Goal: Task Accomplishment & Management: Use online tool/utility

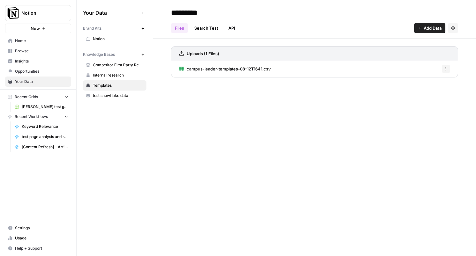
click at [38, 82] on span "Your Data" at bounding box center [41, 82] width 53 height 6
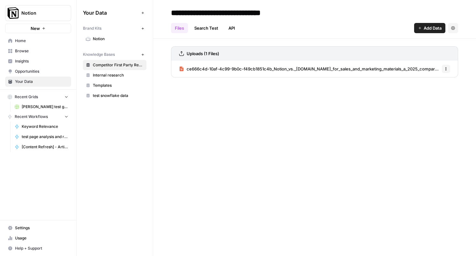
click at [104, 40] on span "Notion" at bounding box center [118, 39] width 51 height 6
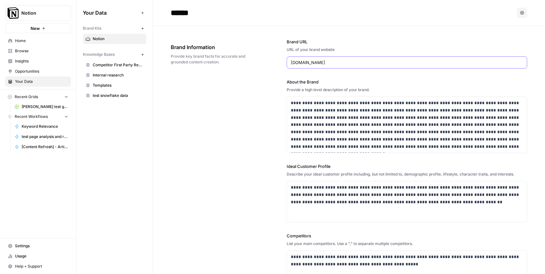
click at [347, 59] on input "[DOMAIN_NAME]" at bounding box center [407, 62] width 232 height 6
type input "[URL][DOMAIN_NAME]"
click at [235, 127] on div "**********" at bounding box center [349, 200] width 357 height 349
click at [283, 143] on div "**********" at bounding box center [349, 200] width 357 height 349
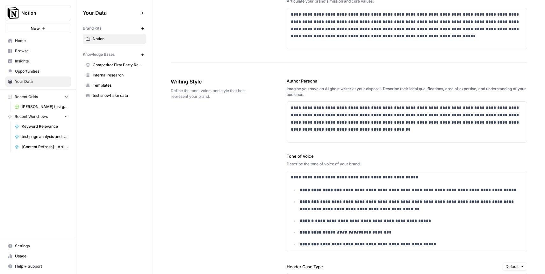
scroll to position [330, 0]
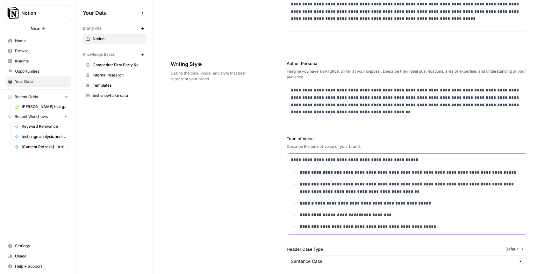
click at [348, 179] on ul "**********" at bounding box center [407, 209] width 232 height 80
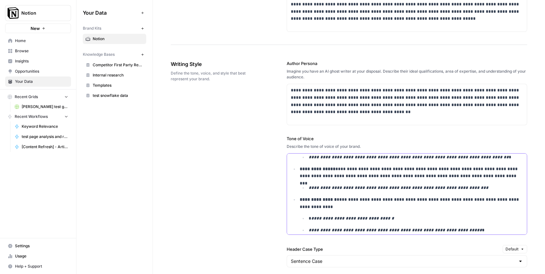
scroll to position [0, 0]
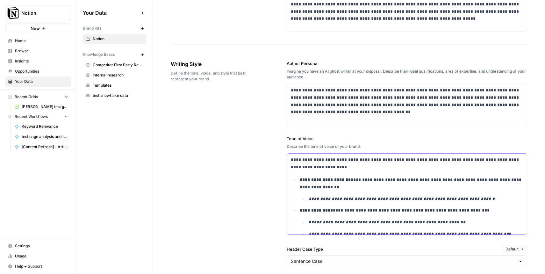
click at [351, 167] on p "**********" at bounding box center [407, 163] width 232 height 15
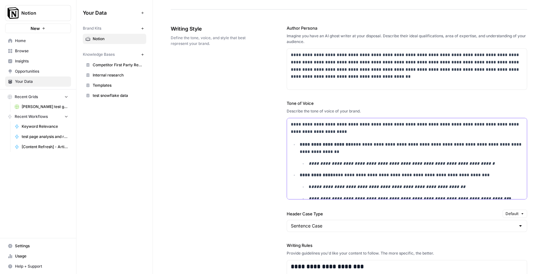
scroll to position [366, 0]
click at [335, 223] on input "Header Case Type" at bounding box center [403, 225] width 225 height 6
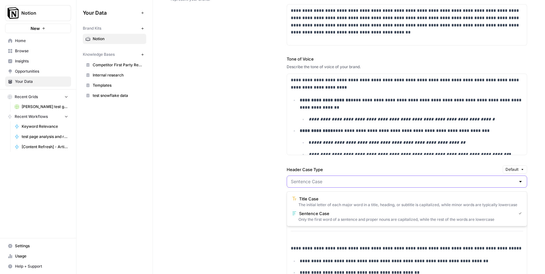
scroll to position [410, 0]
type input "Sentence Case"
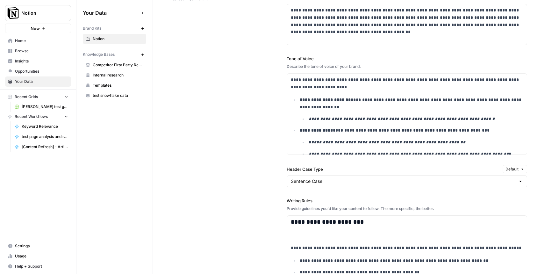
click at [256, 192] on div "**********" at bounding box center [349, 178] width 357 height 423
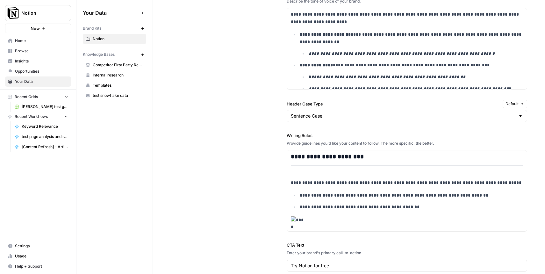
scroll to position [498, 0]
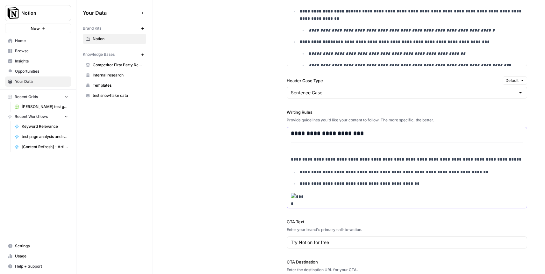
click at [411, 183] on p "**********" at bounding box center [411, 183] width 223 height 7
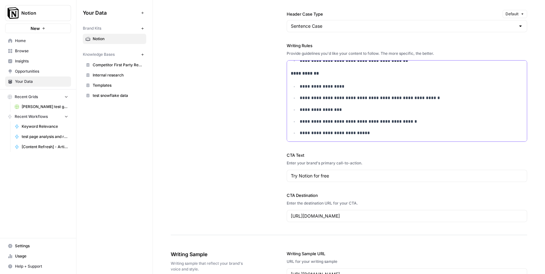
scroll to position [569, 0]
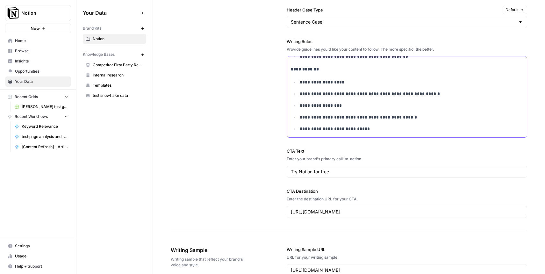
click at [366, 130] on p "**********" at bounding box center [411, 128] width 223 height 7
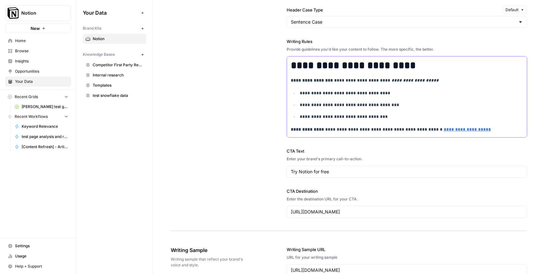
scroll to position [173, 0]
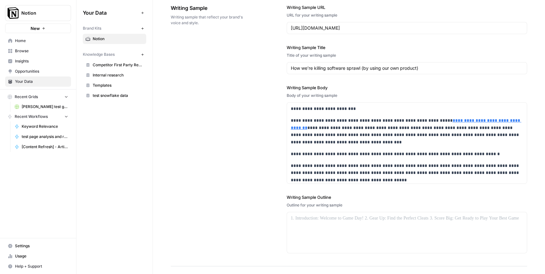
scroll to position [934, 0]
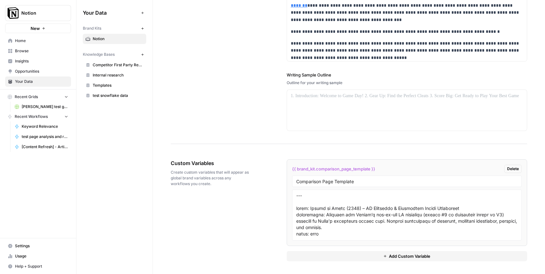
click at [227, 212] on div "Custom Variables Create custom variables that will appear as global brand varia…" at bounding box center [349, 210] width 357 height 127
click at [228, 209] on div "Custom Variables Create custom variables that will appear as global brand varia…" at bounding box center [349, 210] width 357 height 127
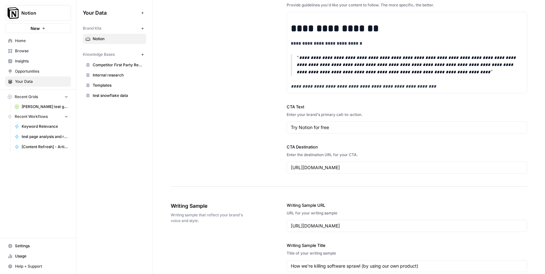
scroll to position [401, 0]
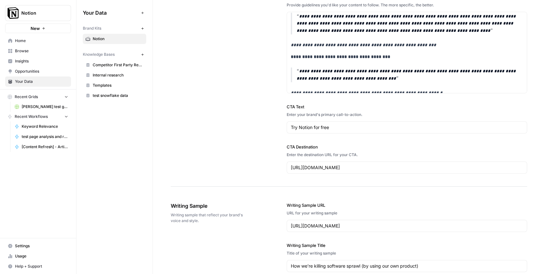
click at [107, 77] on span "Internal research" at bounding box center [118, 75] width 51 height 6
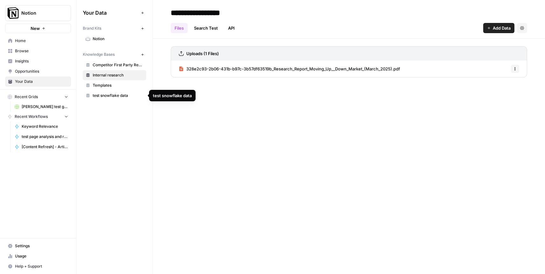
click at [105, 98] on span "test snowflake data" at bounding box center [118, 96] width 51 height 6
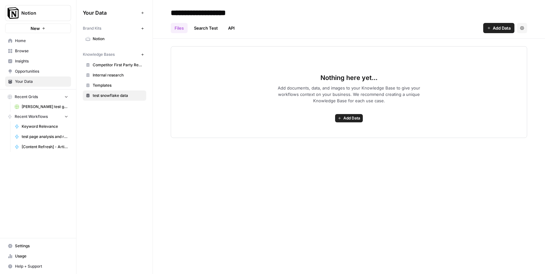
click at [215, 24] on link "Search Test" at bounding box center [206, 28] width 32 height 10
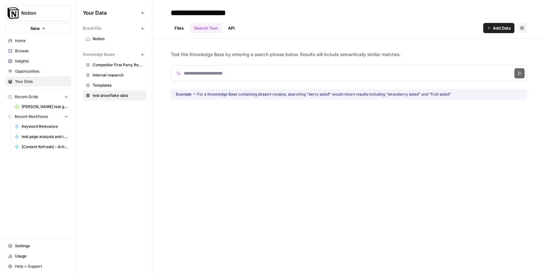
click at [231, 27] on link "API" at bounding box center [231, 28] width 14 height 10
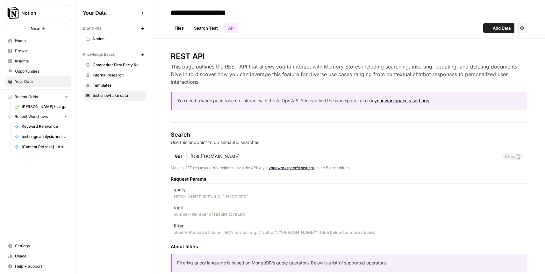
click at [177, 31] on link "Files" at bounding box center [179, 28] width 17 height 10
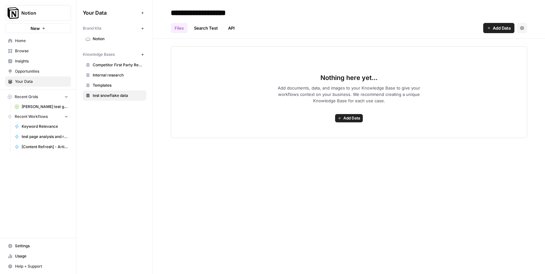
click at [203, 26] on link "Search Test" at bounding box center [206, 28] width 32 height 10
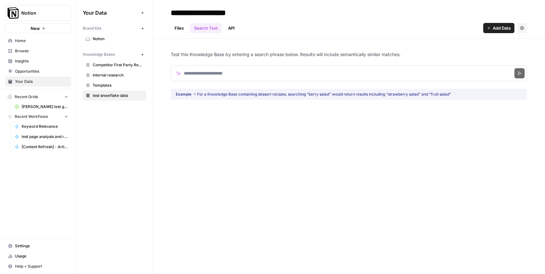
click at [19, 247] on span "Settings" at bounding box center [41, 246] width 53 height 6
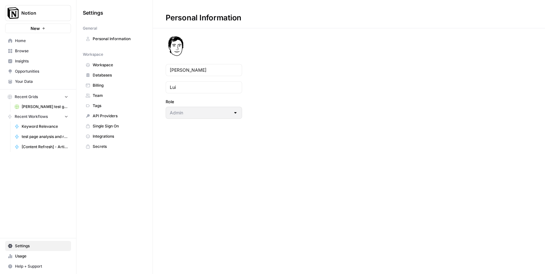
click at [104, 76] on span "Databases" at bounding box center [118, 75] width 51 height 6
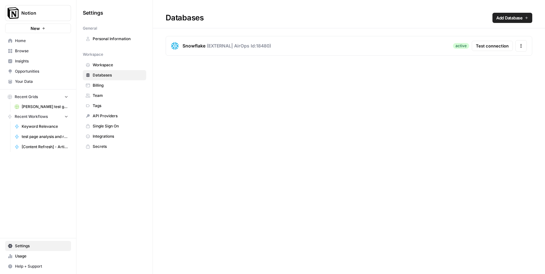
click at [487, 44] on span "Test connection" at bounding box center [492, 46] width 33 height 6
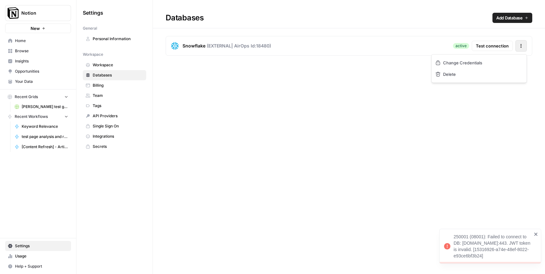
click at [523, 45] on icon "button" at bounding box center [521, 46] width 4 height 4
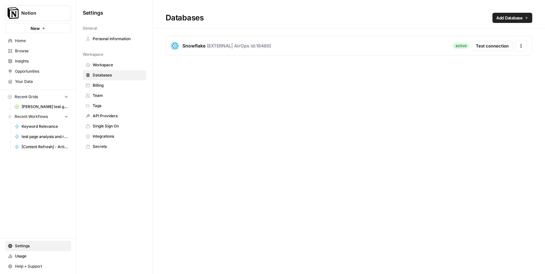
click at [489, 43] on span "Test connection" at bounding box center [492, 46] width 33 height 6
click at [166, 206] on div "Databases Add Database Snowflake ( EXTERNAL | AirOps Id: 18480 ) active Test co…" at bounding box center [349, 137] width 392 height 274
click at [34, 38] on span "Home" at bounding box center [41, 41] width 53 height 6
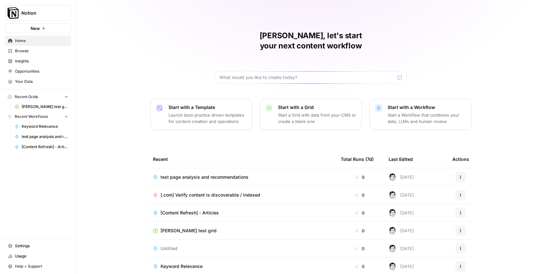
click at [21, 78] on link "Your Data" at bounding box center [38, 81] width 66 height 10
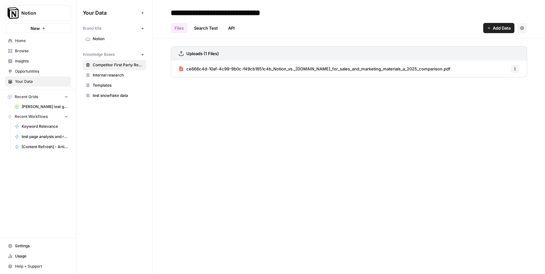
click at [37, 68] on link "Opportunities" at bounding box center [38, 71] width 66 height 10
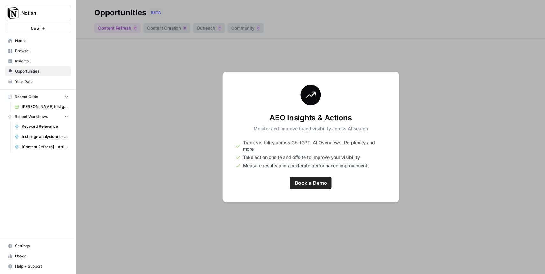
click at [33, 81] on span "Your Data" at bounding box center [41, 82] width 53 height 6
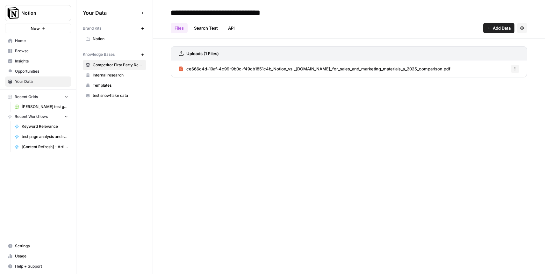
click at [34, 59] on span "Insights" at bounding box center [41, 61] width 53 height 6
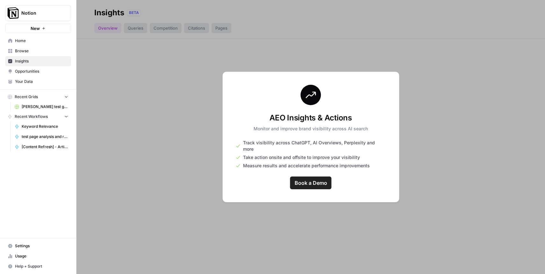
click at [34, 79] on span "Your Data" at bounding box center [41, 82] width 53 height 6
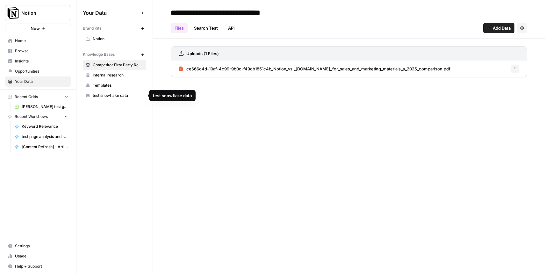
click at [98, 92] on link "test snowflake data" at bounding box center [114, 96] width 63 height 10
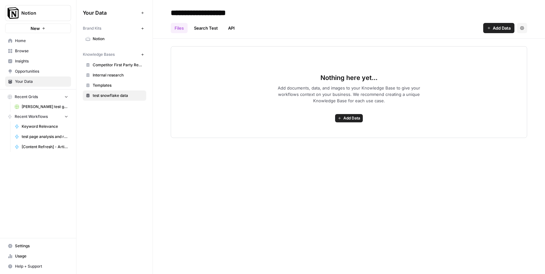
click at [347, 115] on button "Add Data" at bounding box center [349, 118] width 28 height 8
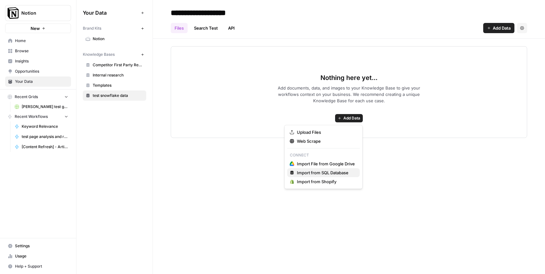
click at [326, 174] on span "Import from SQL Database" at bounding box center [326, 173] width 58 height 6
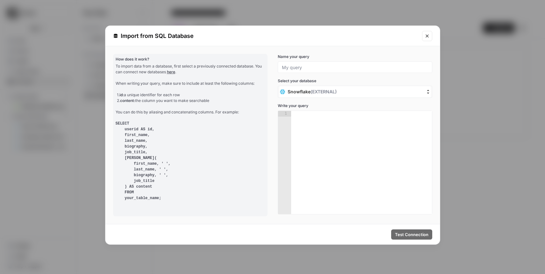
click at [322, 64] on div at bounding box center [355, 67] width 155 height 11
click at [317, 67] on input "Name your query" at bounding box center [355, 67] width 146 height 6
type input "sample query"
click at [349, 127] on div at bounding box center [361, 168] width 141 height 115
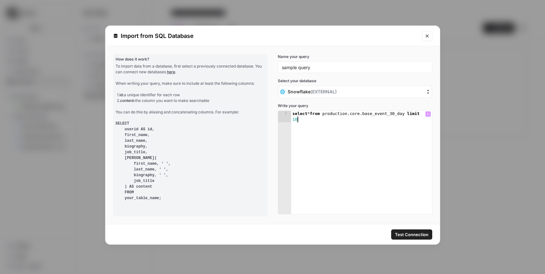
scroll to position [0, 11]
type textarea "**********"
click at [413, 237] on span "Test Connection" at bounding box center [411, 234] width 33 height 6
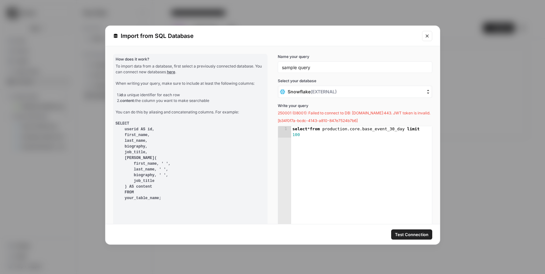
click at [57, 92] on div "**********" at bounding box center [272, 137] width 545 height 274
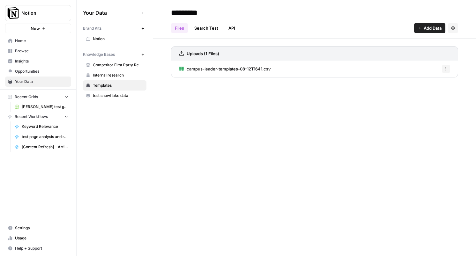
click at [28, 44] on link "Home" at bounding box center [38, 41] width 66 height 10
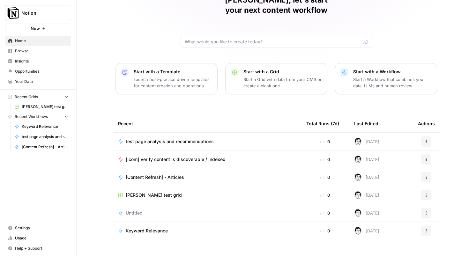
scroll to position [37, 0]
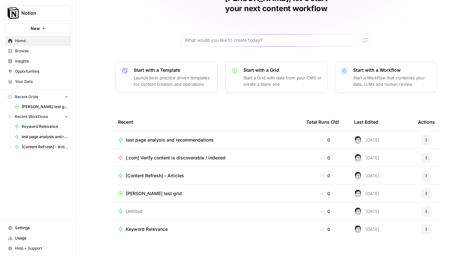
click at [178, 205] on td "Untitled" at bounding box center [207, 211] width 188 height 18
click at [137, 208] on span "Untitled" at bounding box center [134, 211] width 17 height 6
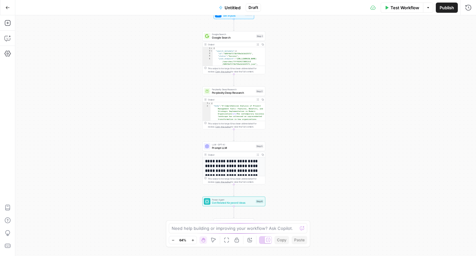
drag, startPoint x: 184, startPoint y: 52, endPoint x: 172, endPoint y: 35, distance: 20.6
click at [172, 35] on div "Workflow Set Inputs Inputs Google Search Google Search Step 1 Output Expand Out…" at bounding box center [245, 135] width 460 height 241
click at [7, 5] on button "Go Back" at bounding box center [7, 7] width 11 height 11
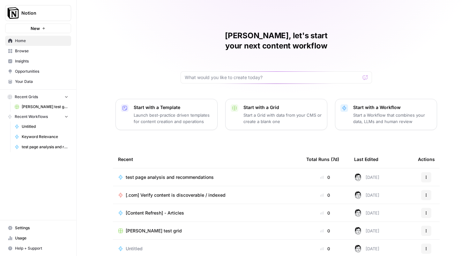
scroll to position [37, 0]
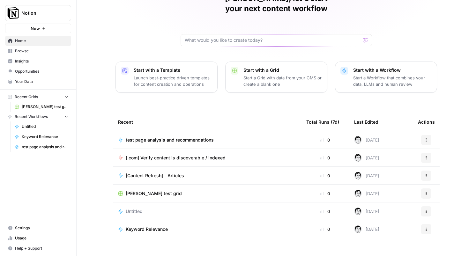
click at [427, 209] on icon "button" at bounding box center [426, 211] width 4 height 4
click at [399, 232] on span "Delete" at bounding box center [397, 230] width 51 height 6
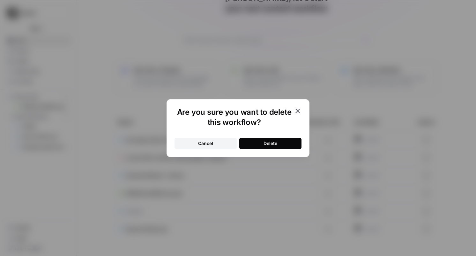
click at [276, 145] on div "Delete" at bounding box center [270, 143] width 14 height 6
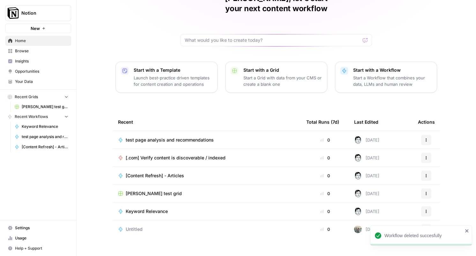
click at [164, 67] on div "Start with a Template Launch best-practice driven templates for content creatio…" at bounding box center [173, 77] width 78 height 20
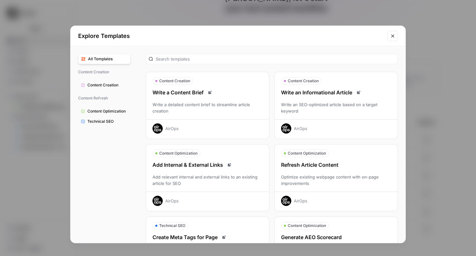
click at [205, 100] on div "Write a Content Brief Write a detailed content brief to streamline article crea…" at bounding box center [207, 111] width 123 height 45
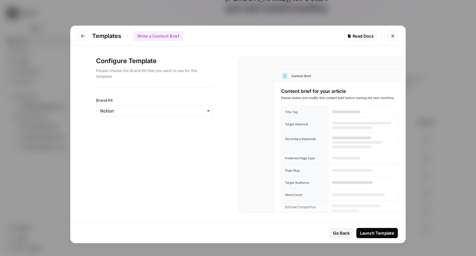
click at [367, 234] on div "Launch Template" at bounding box center [377, 233] width 34 height 6
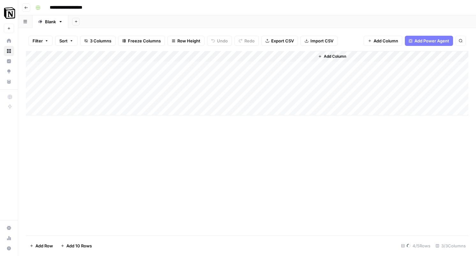
click at [63, 64] on div "Add Column" at bounding box center [247, 83] width 442 height 64
click at [121, 153] on div "Add Column" at bounding box center [247, 143] width 442 height 184
click at [237, 151] on div "Add Column" at bounding box center [247, 143] width 442 height 184
click at [53, 22] on div "Blank" at bounding box center [50, 21] width 11 height 6
click at [58, 22] on link "Blank" at bounding box center [51, 21] width 36 height 13
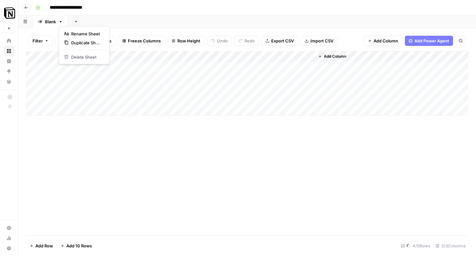
click at [61, 22] on icon "button" at bounding box center [61, 21] width 2 height 1
click at [61, 23] on icon "button" at bounding box center [60, 21] width 4 height 4
click at [27, 8] on icon "button" at bounding box center [26, 8] width 4 height 4
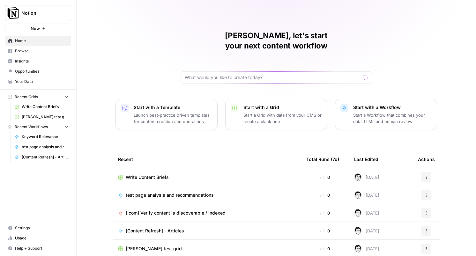
click at [168, 174] on span "Write Content Briefs" at bounding box center [147, 177] width 43 height 6
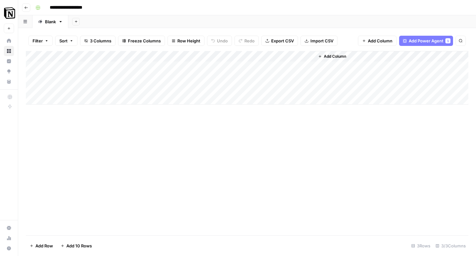
click at [210, 132] on div "Add Column" at bounding box center [247, 143] width 442 height 184
click at [440, 41] on span "Add Power Agent" at bounding box center [425, 41] width 35 height 6
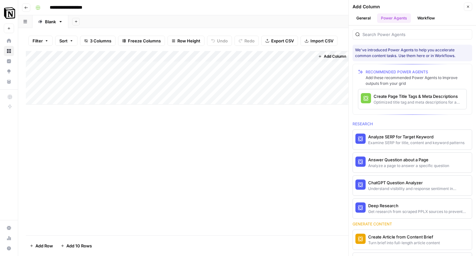
click at [368, 18] on button "General" at bounding box center [363, 18] width 22 height 10
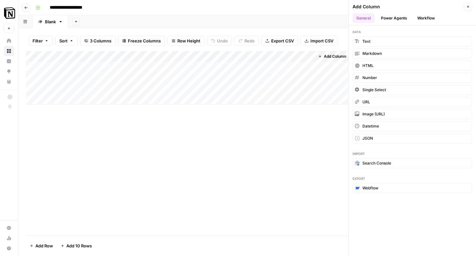
click at [384, 18] on button "Power Agents" at bounding box center [394, 18] width 34 height 10
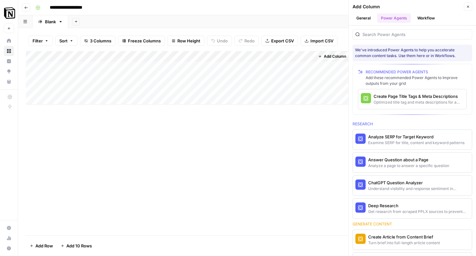
click at [262, 145] on div "Add Column" at bounding box center [247, 143] width 442 height 184
click at [366, 16] on button "General" at bounding box center [363, 18] width 22 height 10
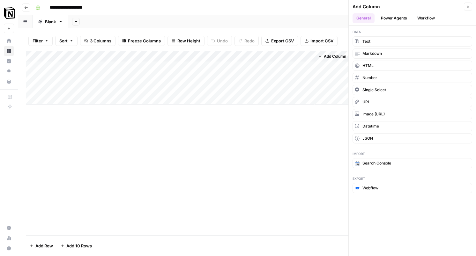
click at [425, 16] on button "Workflow" at bounding box center [425, 18] width 25 height 10
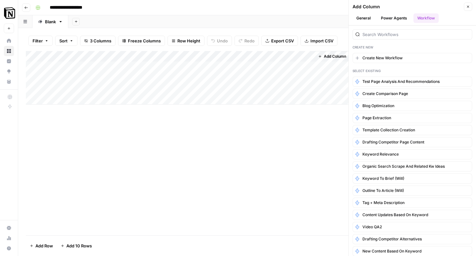
click at [468, 6] on icon "button" at bounding box center [468, 7] width 4 height 4
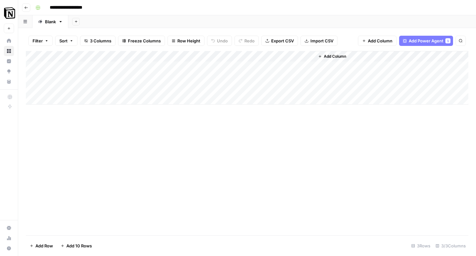
click at [279, 55] on div "Add Column" at bounding box center [247, 78] width 442 height 54
click at [167, 57] on div "Add Column" at bounding box center [247, 78] width 442 height 54
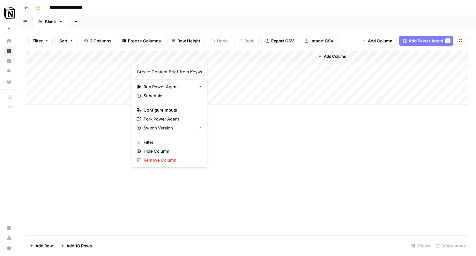
click at [205, 53] on div at bounding box center [178, 57] width 95 height 13
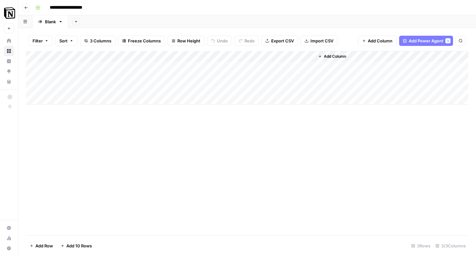
click at [231, 177] on div "Add Column" at bounding box center [247, 143] width 442 height 184
click at [104, 65] on div "Add Column" at bounding box center [247, 78] width 442 height 54
drag, startPoint x: 131, startPoint y: 57, endPoint x: 178, endPoint y: 56, distance: 47.8
click at [178, 56] on div "Add Column" at bounding box center [247, 78] width 442 height 54
click at [207, 68] on div "Add Column" at bounding box center [247, 78] width 442 height 54
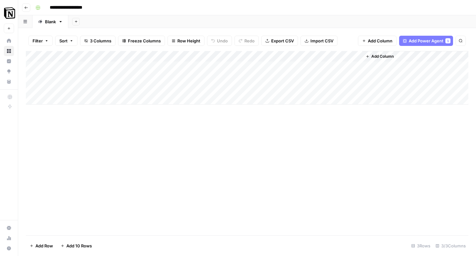
click at [260, 56] on div "Add Column" at bounding box center [247, 78] width 442 height 54
click at [267, 162] on div "Add Column" at bounding box center [247, 143] width 442 height 184
click at [395, 55] on button "Add Column" at bounding box center [379, 56] width 33 height 8
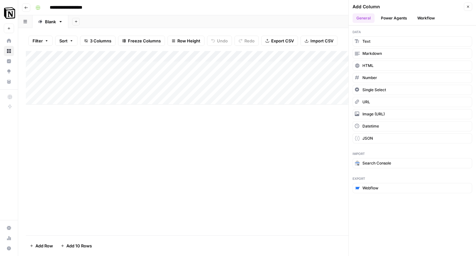
click at [424, 20] on button "Workflow" at bounding box center [425, 18] width 25 height 10
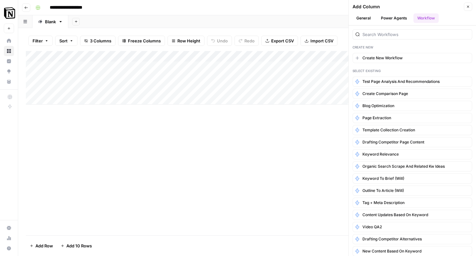
click at [396, 18] on button "Power Agents" at bounding box center [394, 18] width 34 height 10
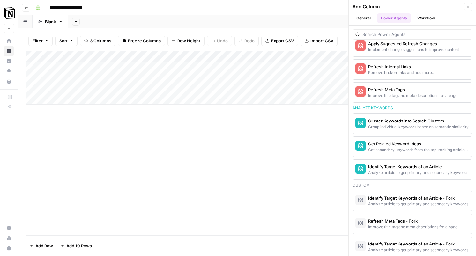
scroll to position [529, 0]
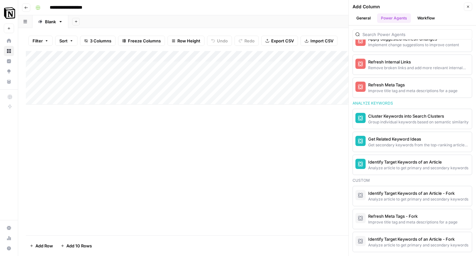
click at [360, 16] on button "General" at bounding box center [363, 18] width 22 height 10
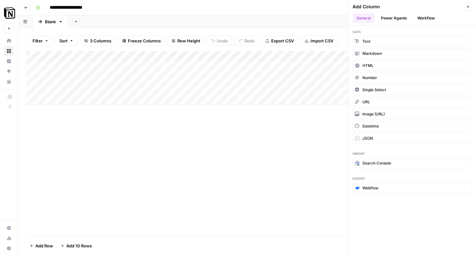
click at [468, 7] on icon "button" at bounding box center [468, 7] width 4 height 4
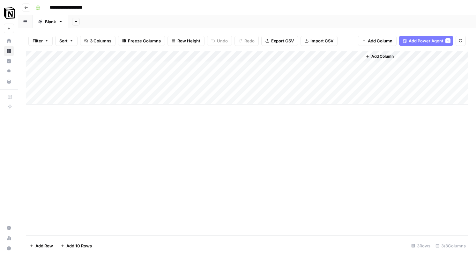
click at [84, 152] on div "Add Column" at bounding box center [247, 143] width 442 height 184
click at [220, 56] on div "Add Column" at bounding box center [247, 78] width 442 height 54
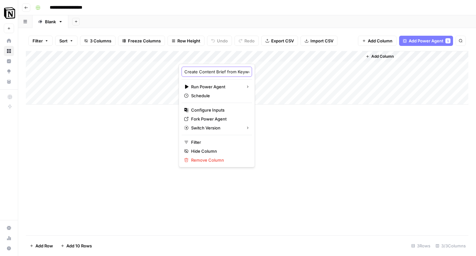
click at [211, 72] on input "Create Content Brief from Keyword" at bounding box center [216, 72] width 65 height 6
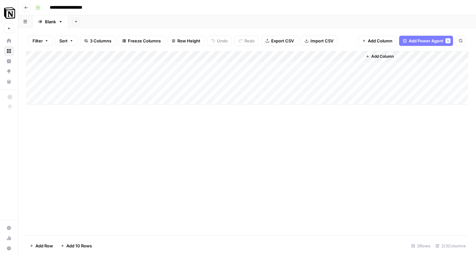
click at [221, 56] on div "Add Column" at bounding box center [247, 78] width 442 height 54
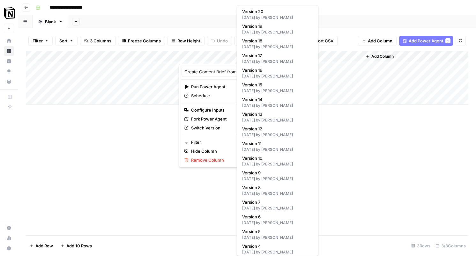
scroll to position [283, 0]
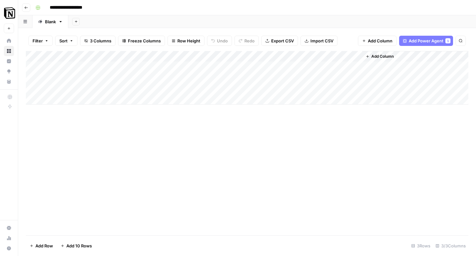
click at [287, 158] on div "Add Column" at bounding box center [247, 143] width 442 height 184
click at [215, 66] on div "Add Column" at bounding box center [247, 78] width 442 height 54
click at [267, 66] on div "Add Column" at bounding box center [247, 78] width 442 height 54
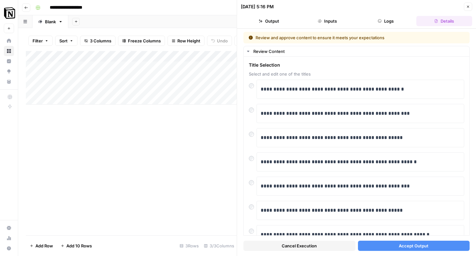
click at [269, 20] on button "Output" at bounding box center [269, 21] width 56 height 10
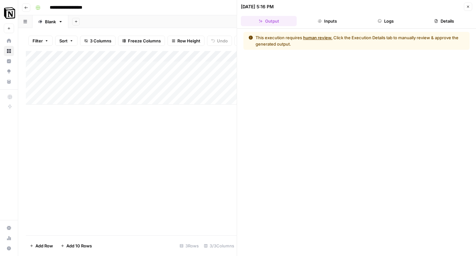
click at [314, 22] on button "Inputs" at bounding box center [327, 21] width 56 height 10
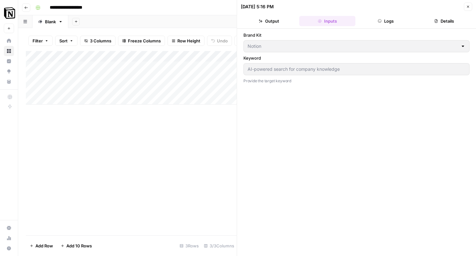
click at [382, 20] on button "Logs" at bounding box center [386, 21] width 56 height 10
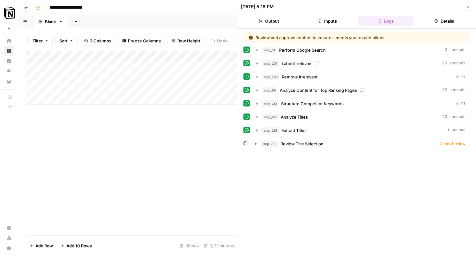
click at [438, 27] on header "09/10/25 at 5:16 PM Close Output Inputs Logs Details" at bounding box center [356, 14] width 239 height 29
click at [440, 20] on button "Details" at bounding box center [444, 21] width 56 height 10
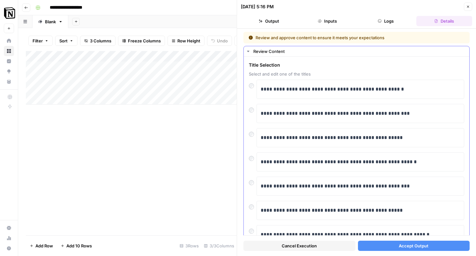
click at [291, 71] on span "Select and edit one of the titles" at bounding box center [356, 74] width 215 height 6
click at [291, 74] on span "Select and edit one of the titles" at bounding box center [356, 74] width 215 height 6
click at [312, 89] on p "**********" at bounding box center [359, 89] width 199 height 8
click at [315, 91] on p "**********" at bounding box center [359, 89] width 199 height 8
click at [349, 92] on p "**********" at bounding box center [359, 89] width 199 height 8
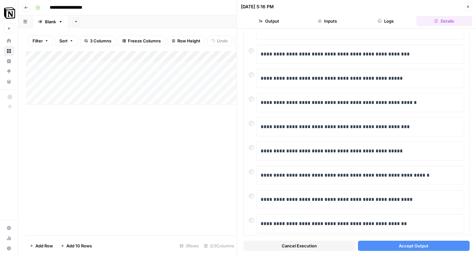
scroll to position [100, 0]
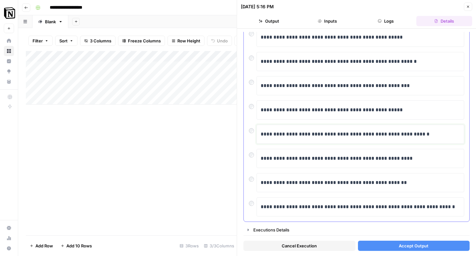
click at [287, 135] on p "**********" at bounding box center [359, 134] width 199 height 8
click at [302, 127] on div "**********" at bounding box center [359, 133] width 199 height 13
click at [251, 102] on div at bounding box center [253, 104] width 8 height 9
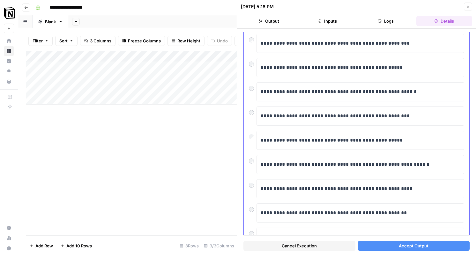
scroll to position [65, 0]
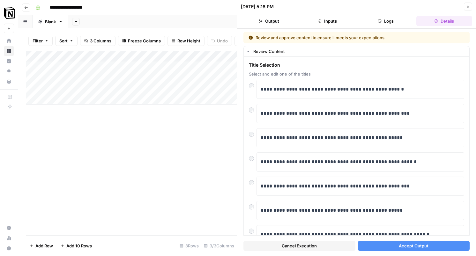
scroll to position [65, 0]
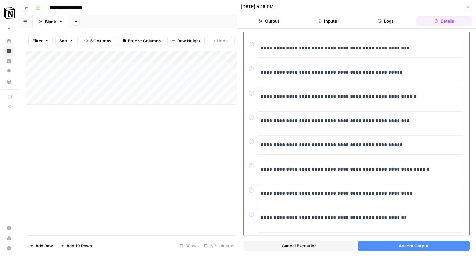
click at [245, 164] on div "**********" at bounding box center [356, 123] width 225 height 265
click at [394, 245] on button "Accept Output" at bounding box center [414, 246] width 112 height 10
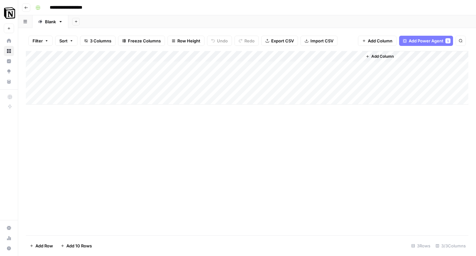
click at [426, 44] on span "Add Power Agent" at bounding box center [425, 41] width 35 height 6
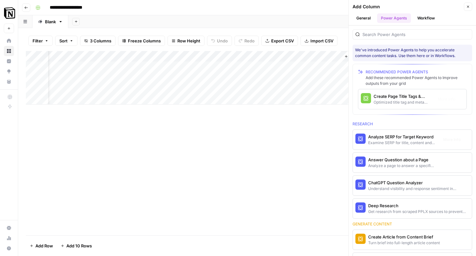
scroll to position [0, 21]
click at [444, 240] on span "More Info" at bounding box center [452, 240] width 18 height 6
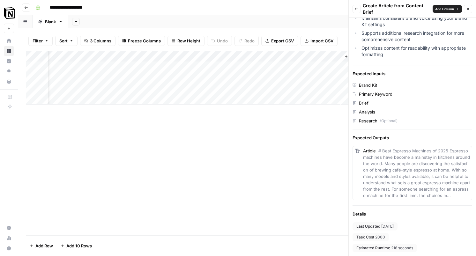
scroll to position [0, 0]
click at [357, 9] on icon "button" at bounding box center [356, 9] width 4 height 4
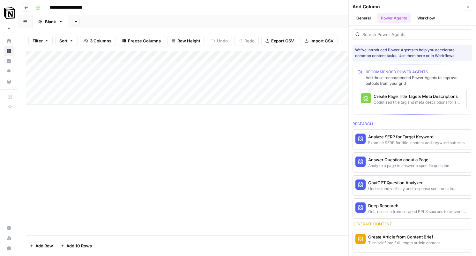
click at [281, 192] on div "Add Column" at bounding box center [247, 143] width 442 height 184
click at [258, 56] on div "Add Column" at bounding box center [247, 78] width 442 height 54
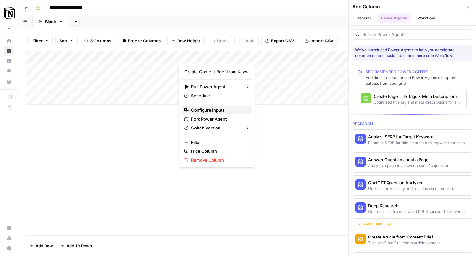
click at [215, 110] on span "Configure Inputs" at bounding box center [219, 110] width 56 height 6
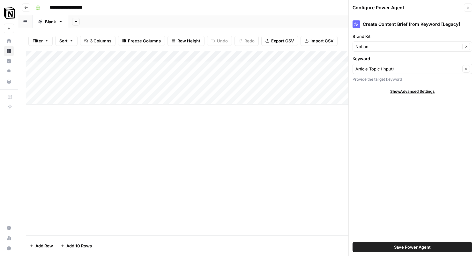
click at [408, 89] on span "Show Advanced Settings" at bounding box center [412, 92] width 45 height 6
click at [470, 8] on button "Close" at bounding box center [467, 8] width 8 height 8
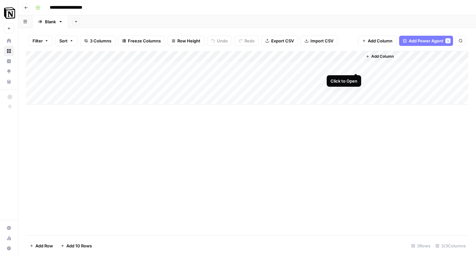
click at [354, 65] on div "Add Column" at bounding box center [247, 78] width 442 height 54
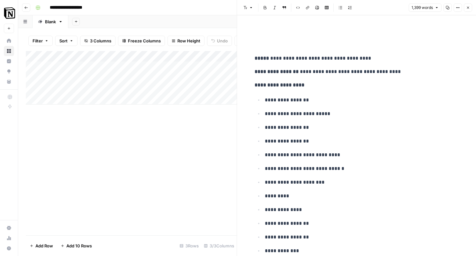
click at [349, 96] on li "**********" at bounding box center [361, 100] width 196 height 9
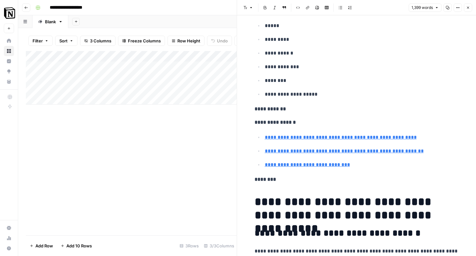
scroll to position [267, 0]
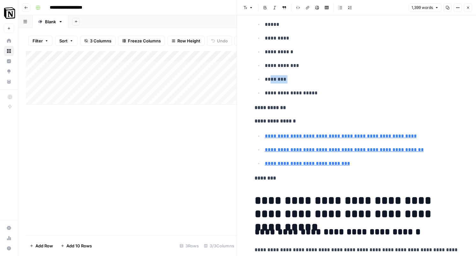
drag, startPoint x: 321, startPoint y: 84, endPoint x: 272, endPoint y: 83, distance: 49.1
click at [318, 105] on span "Shortcuts" at bounding box center [310, 104] width 18 height 6
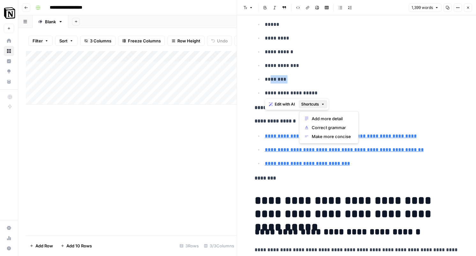
click at [321, 79] on p "********" at bounding box center [362, 79] width 194 height 8
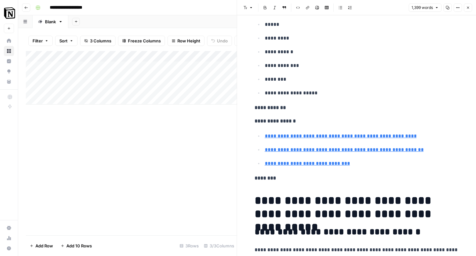
click at [321, 79] on p "********" at bounding box center [362, 79] width 194 height 8
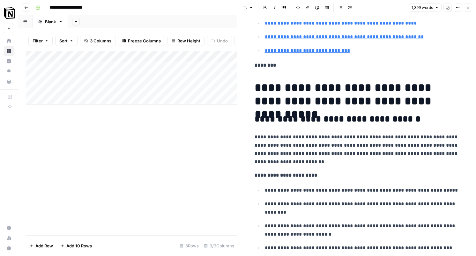
scroll to position [382, 0]
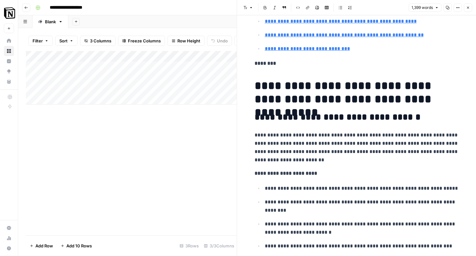
click at [320, 90] on h1 "**********" at bounding box center [356, 92] width 204 height 27
click at [325, 140] on p "**********" at bounding box center [356, 147] width 204 height 33
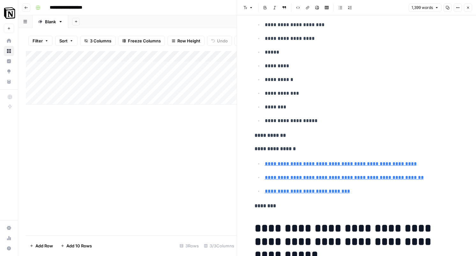
scroll to position [224, 0]
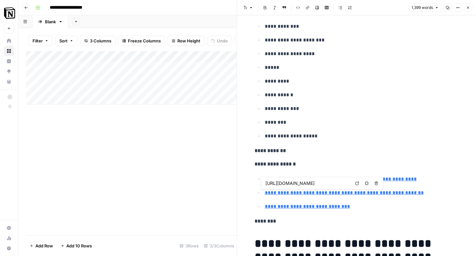
type input "https://www.glean.com/"
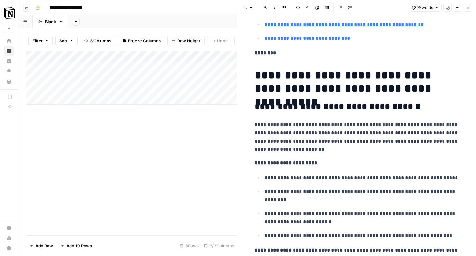
scroll to position [424, 0]
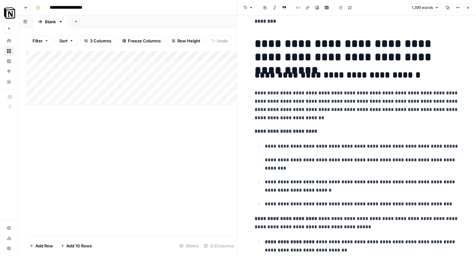
click at [332, 111] on p "**********" at bounding box center [356, 105] width 204 height 33
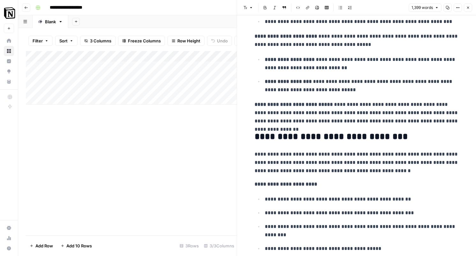
scroll to position [607, 0]
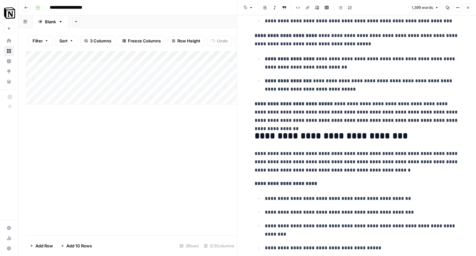
click at [332, 111] on p "**********" at bounding box center [356, 112] width 204 height 25
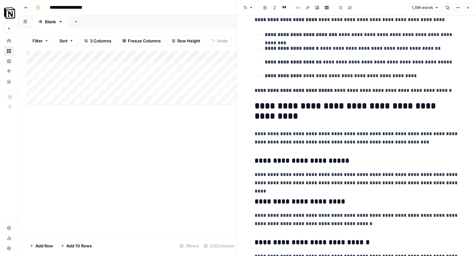
scroll to position [1113, 0]
click at [327, 132] on p "**********" at bounding box center [356, 137] width 204 height 17
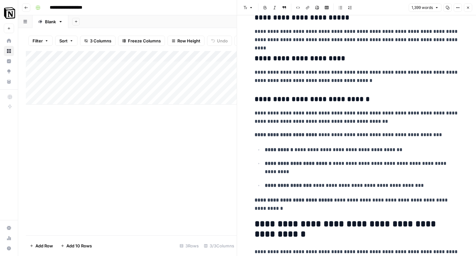
scroll to position [1275, 0]
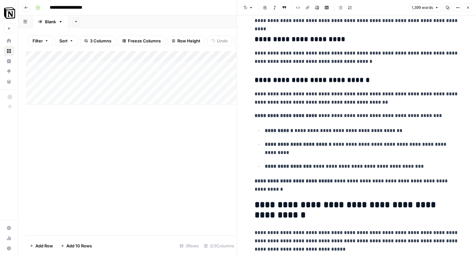
click at [328, 132] on p "**********" at bounding box center [362, 131] width 194 height 8
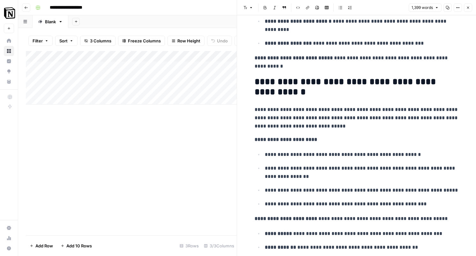
scroll to position [1402, 0]
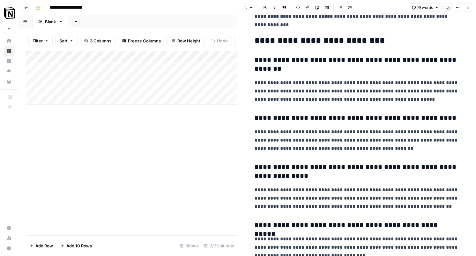
scroll to position [2375, 0]
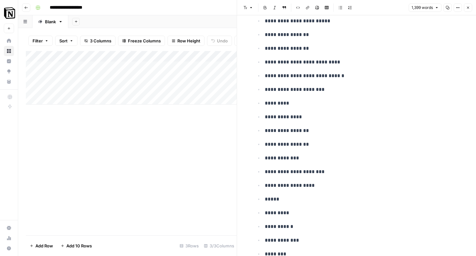
scroll to position [0, 0]
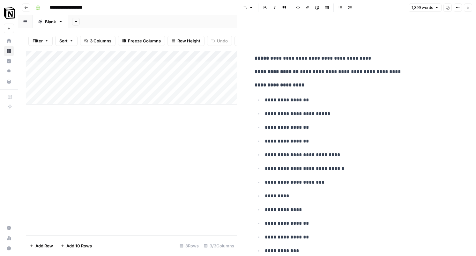
click at [202, 173] on div "Add Column" at bounding box center [131, 143] width 211 height 184
click at [468, 8] on icon "button" at bounding box center [468, 8] width 4 height 4
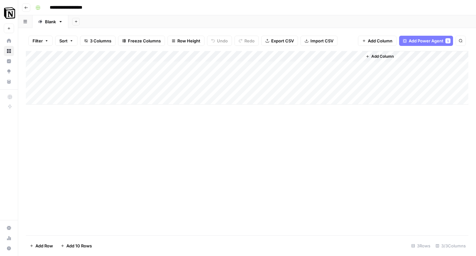
click at [156, 75] on div "Add Column" at bounding box center [247, 78] width 442 height 54
type textarea "**********"
click at [249, 157] on div "Add Column" at bounding box center [247, 143] width 442 height 184
click at [193, 71] on div "Add Column" at bounding box center [247, 78] width 442 height 54
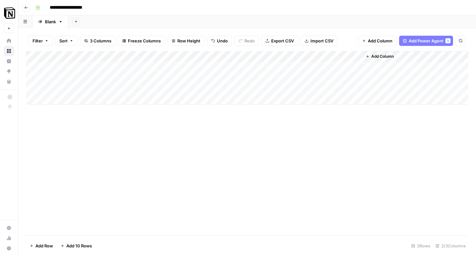
click at [187, 81] on div "Add Column" at bounding box center [247, 78] width 442 height 54
click at [308, 32] on div "Filter Sort 3 Columns Freeze Columns Row Height Undo Redo Export CSV Import CSV…" at bounding box center [247, 41] width 442 height 20
click at [83, 9] on input "**********" at bounding box center [71, 8] width 49 height 10
type input "**********"
click at [183, 166] on div "Add Column" at bounding box center [247, 143] width 442 height 184
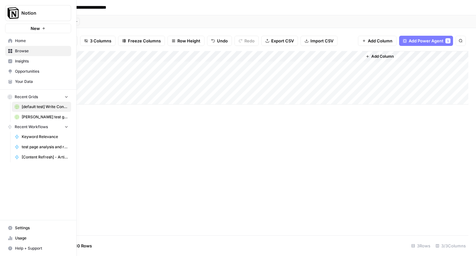
click at [17, 45] on link "Home" at bounding box center [38, 41] width 66 height 10
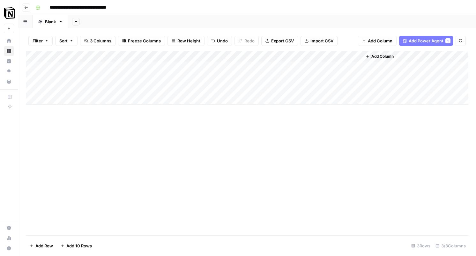
click at [266, 76] on div "Add Column" at bounding box center [247, 78] width 442 height 54
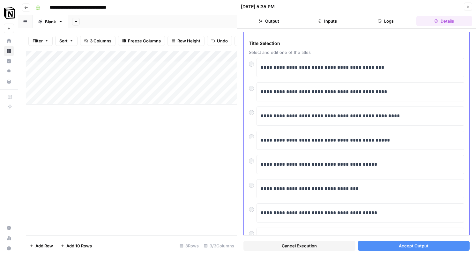
scroll to position [26, 0]
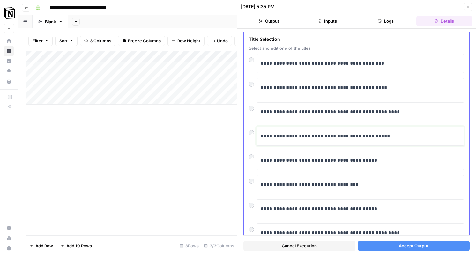
click at [305, 135] on p "**********" at bounding box center [359, 136] width 199 height 8
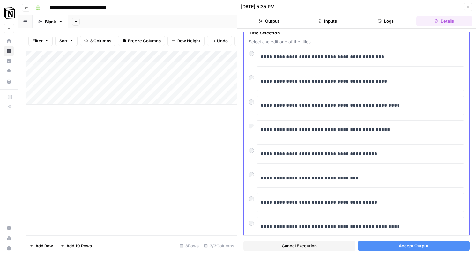
scroll to position [28, 0]
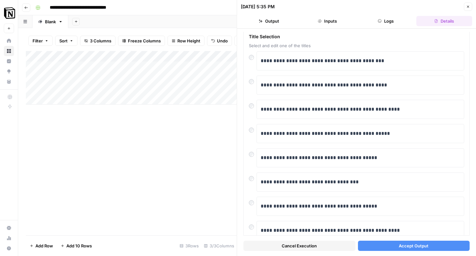
click at [428, 247] on button "Accept Output" at bounding box center [414, 246] width 112 height 10
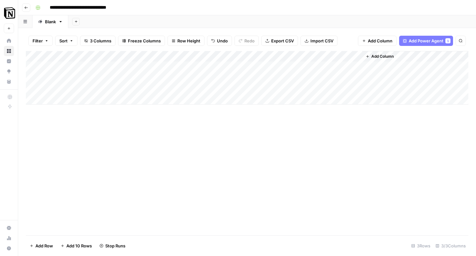
click at [260, 57] on div "Add Column" at bounding box center [247, 78] width 442 height 54
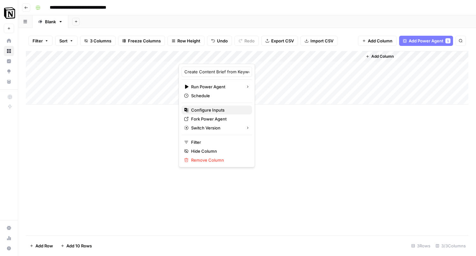
click at [223, 107] on span "Configure Inputs" at bounding box center [219, 110] width 56 height 6
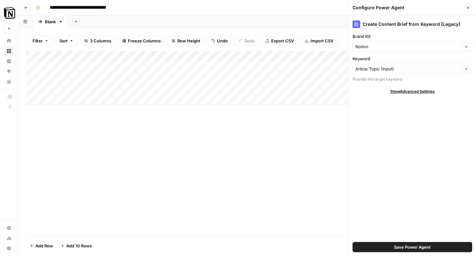
click at [467, 6] on icon "button" at bounding box center [468, 8] width 4 height 4
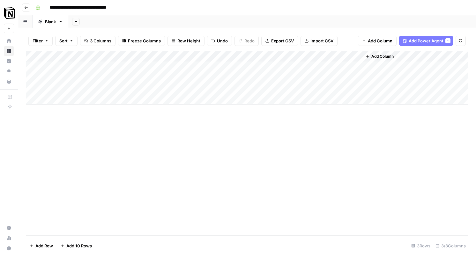
click at [383, 54] on span "Add Column" at bounding box center [382, 57] width 22 height 6
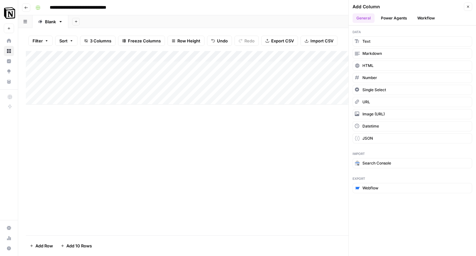
click at [400, 18] on button "Power Agents" at bounding box center [394, 18] width 34 height 10
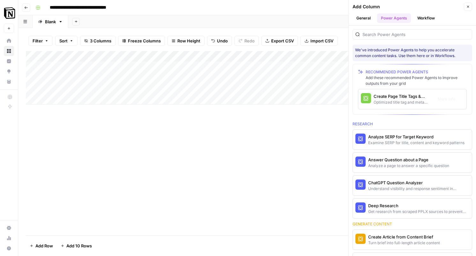
scroll to position [0, 21]
click at [449, 138] on span "More Info" at bounding box center [452, 140] width 18 height 6
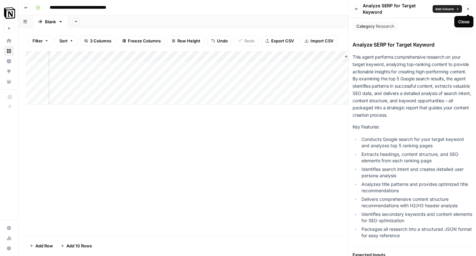
click at [470, 8] on button "Close" at bounding box center [467, 9] width 8 height 8
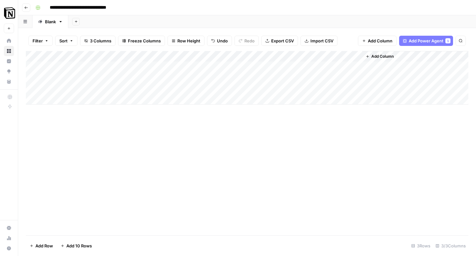
click at [345, 143] on div "Add Column" at bounding box center [247, 143] width 442 height 184
click at [356, 77] on div "Add Column" at bounding box center [247, 78] width 442 height 54
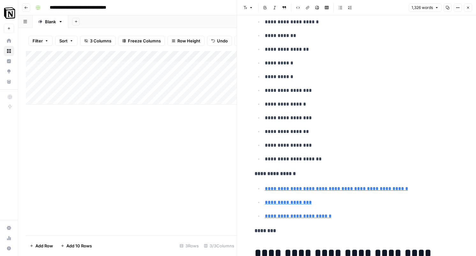
scroll to position [410, 0]
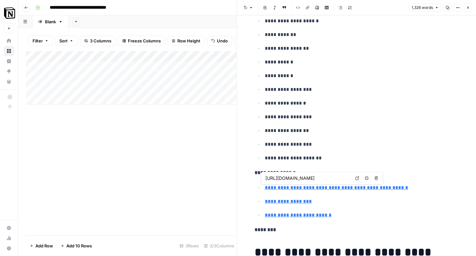
type input "https://en.wikipedia.org/wiki/Project_management"
type input "https://www.pmi.org/"
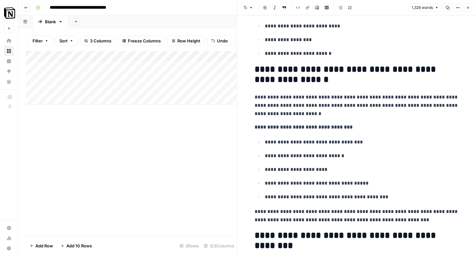
scroll to position [1934, 0]
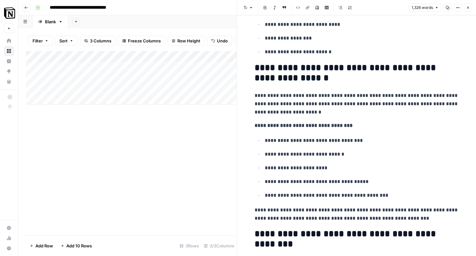
click at [331, 72] on h2 "**********" at bounding box center [356, 73] width 204 height 20
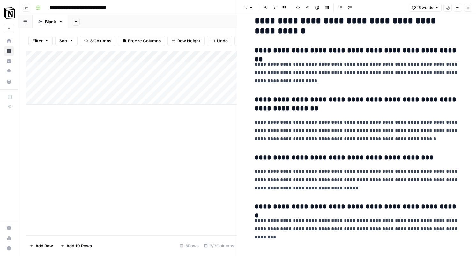
scroll to position [2924, 0]
click at [331, 72] on p "**********" at bounding box center [356, 72] width 204 height 25
click at [226, 155] on div "Add Column" at bounding box center [131, 143] width 211 height 184
click at [470, 10] on button "Close" at bounding box center [467, 8] width 8 height 8
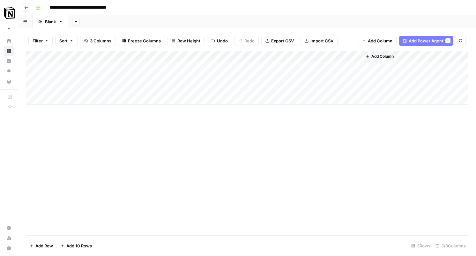
click at [201, 59] on div "Add Column" at bounding box center [247, 78] width 442 height 54
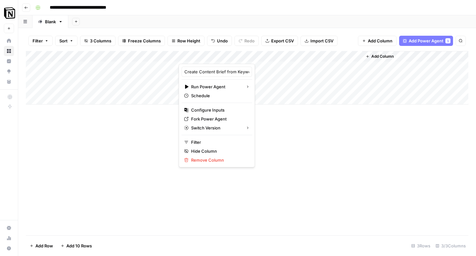
click at [282, 166] on div "Add Column" at bounding box center [247, 143] width 442 height 184
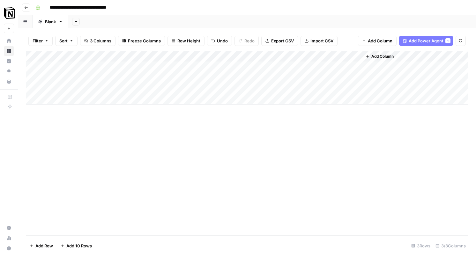
click at [237, 52] on div "Add Column" at bounding box center [247, 78] width 442 height 54
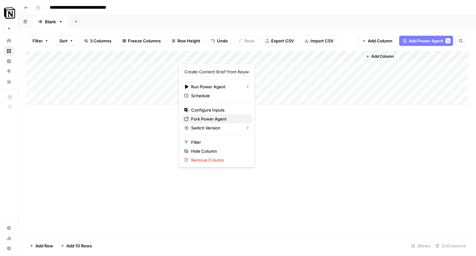
click at [211, 118] on span "Fork Power Agent" at bounding box center [219, 119] width 56 height 6
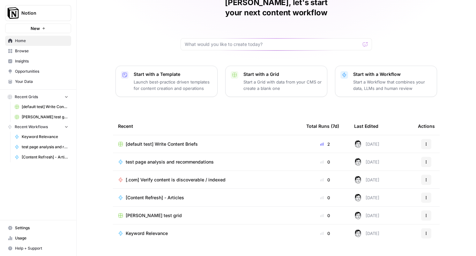
scroll to position [37, 0]
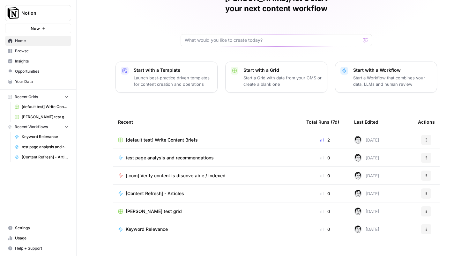
click at [255, 75] on p "Start a Grid with data from your CMS or create a blank one" at bounding box center [282, 81] width 78 height 13
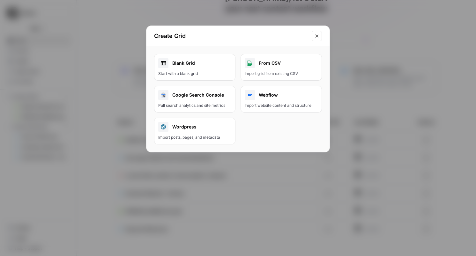
click at [208, 71] on div "Start with a blank grid" at bounding box center [194, 74] width 73 height 6
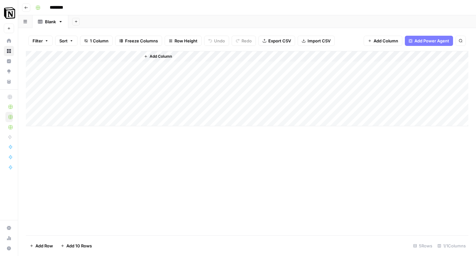
click at [62, 9] on input "********" at bounding box center [65, 8] width 36 height 10
type input "**********"
click at [65, 55] on div "Add Column" at bounding box center [247, 88] width 442 height 75
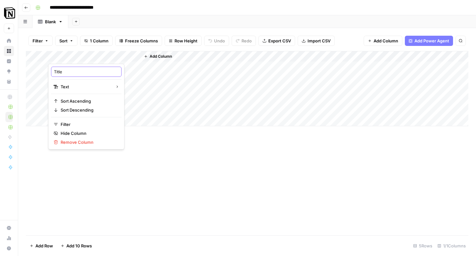
click at [62, 71] on input "Title" at bounding box center [86, 72] width 65 height 6
type input "Topic"
click at [182, 172] on div "Add Column" at bounding box center [247, 143] width 442 height 184
click at [159, 54] on span "Add Column" at bounding box center [160, 57] width 22 height 6
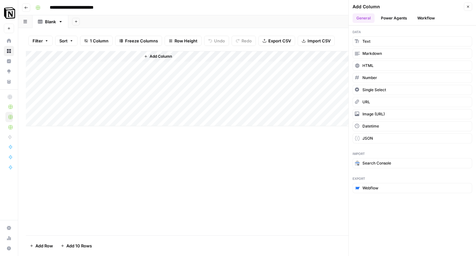
click at [418, 20] on button "Workflow" at bounding box center [425, 18] width 25 height 10
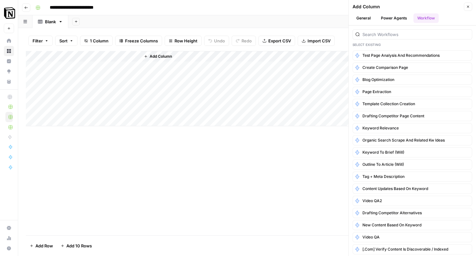
scroll to position [28, 0]
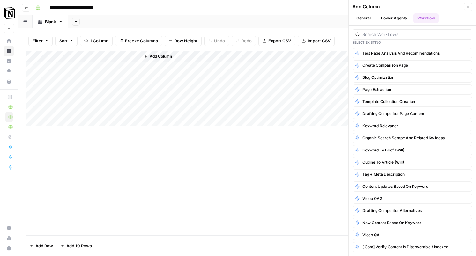
click at [322, 168] on div "Add Column" at bounding box center [247, 143] width 442 height 184
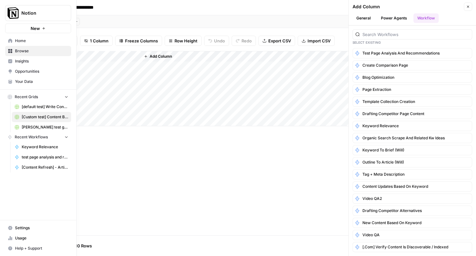
click at [21, 42] on span "Home" at bounding box center [41, 41] width 53 height 6
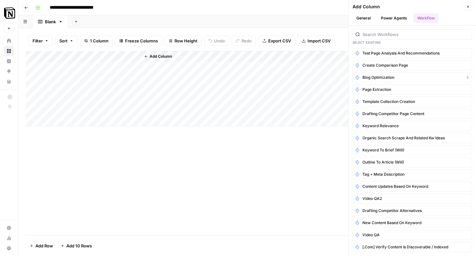
click at [437, 79] on button "Blog Optimization" at bounding box center [412, 77] width 120 height 10
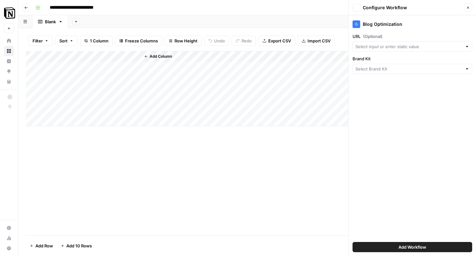
type input "Notion"
click at [359, 8] on button "Back" at bounding box center [356, 8] width 8 height 8
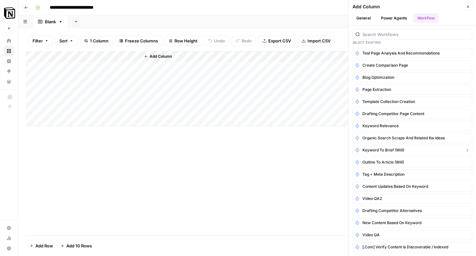
click at [440, 146] on button "keyword to brief (will)" at bounding box center [412, 150] width 120 height 10
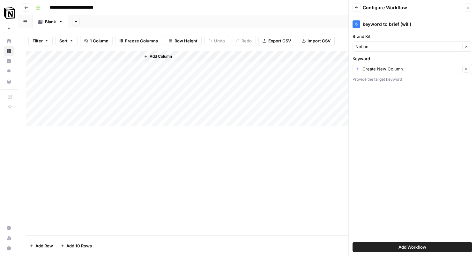
click at [360, 8] on button "Back" at bounding box center [356, 8] width 8 height 8
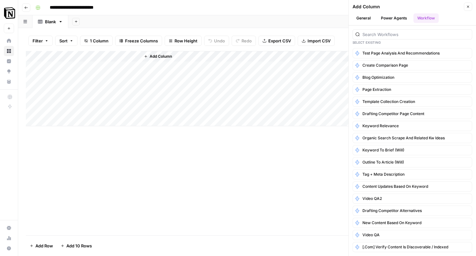
click at [209, 180] on div "Add Column" at bounding box center [247, 143] width 442 height 184
click at [194, 149] on div "Add Column" at bounding box center [247, 143] width 442 height 184
click at [200, 55] on div "Add Column" at bounding box center [304, 88] width 328 height 75
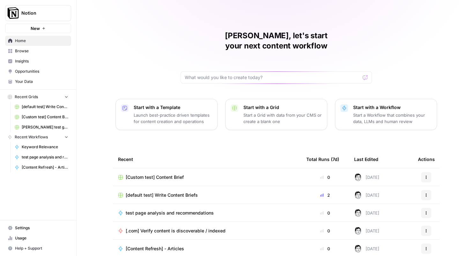
scroll to position [37, 0]
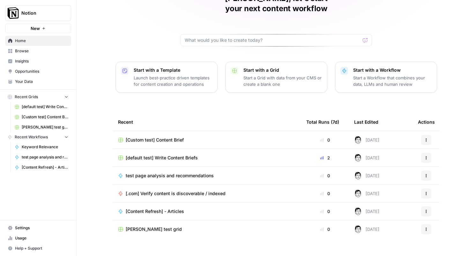
click at [25, 53] on span "Browse" at bounding box center [41, 51] width 53 height 6
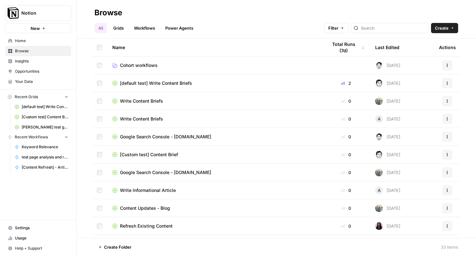
click at [150, 27] on link "Workflows" at bounding box center [144, 28] width 29 height 10
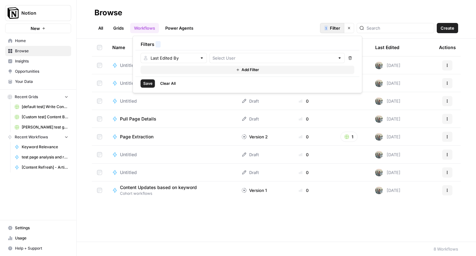
click at [344, 29] on button "1 Filter" at bounding box center [332, 28] width 24 height 10
type input "[PERSON_NAME]"
click at [348, 59] on button "Remove" at bounding box center [350, 58] width 8 height 10
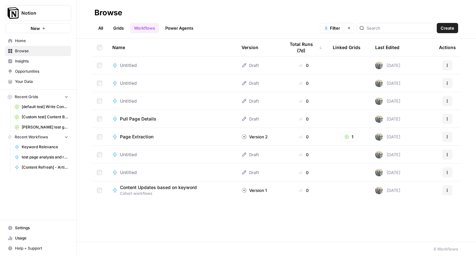
click at [269, 16] on div "Browse" at bounding box center [275, 13] width 363 height 10
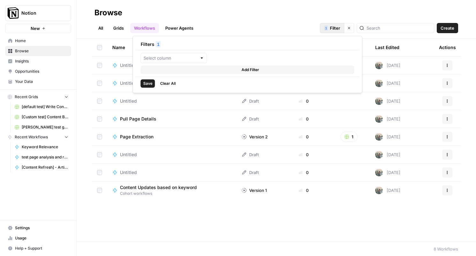
click at [340, 28] on span "Filter" at bounding box center [335, 28] width 10 height 6
click at [161, 84] on span "Clear All" at bounding box center [168, 84] width 16 height 6
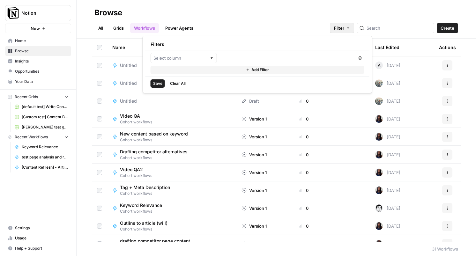
click at [306, 15] on div "Browse" at bounding box center [275, 13] width 363 height 10
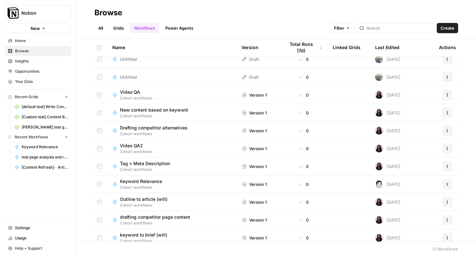
scroll to position [23, 0]
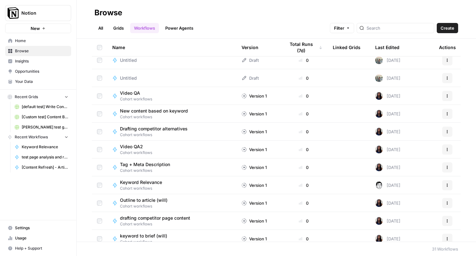
click at [157, 236] on span "keyword to brief (will)" at bounding box center [143, 236] width 47 height 6
click at [18, 225] on span "Settings" at bounding box center [41, 228] width 53 height 6
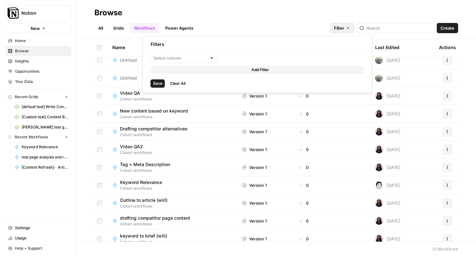
click at [354, 29] on button "Filter" at bounding box center [342, 28] width 24 height 10
click at [190, 58] on input "text" at bounding box center [180, 58] width 54 height 6
click at [250, 54] on div at bounding box center [252, 58] width 204 height 10
click at [237, 66] on button "Add Filter" at bounding box center [257, 70] width 214 height 8
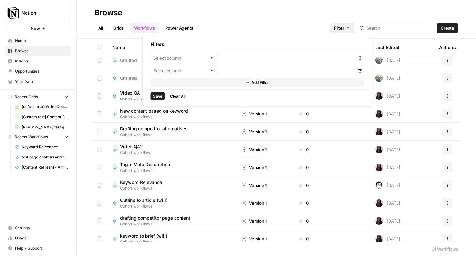
click at [210, 58] on div at bounding box center [211, 58] width 4 height 6
click at [182, 108] on span "Last Edited By" at bounding box center [186, 109] width 46 height 6
type input "Last Edited By"
click at [236, 58] on input "text" at bounding box center [283, 58] width 122 height 6
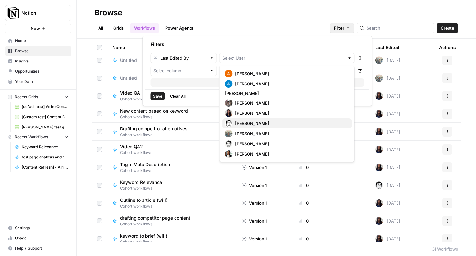
click at [241, 124] on span "[PERSON_NAME]" at bounding box center [291, 123] width 112 height 6
type input "[PERSON_NAME]"
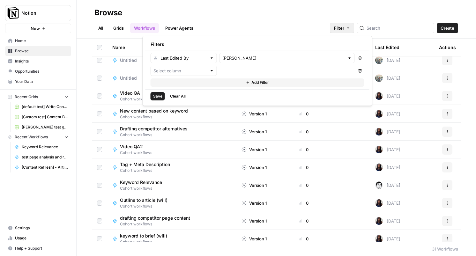
click at [156, 93] on button "Save" at bounding box center [157, 96] width 14 height 8
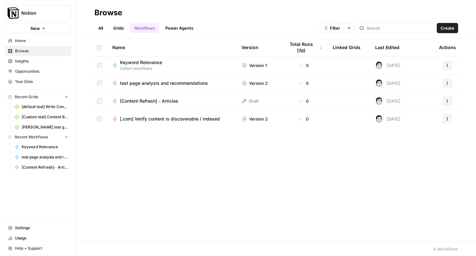
click at [184, 31] on link "Power Agents" at bounding box center [179, 28] width 36 height 10
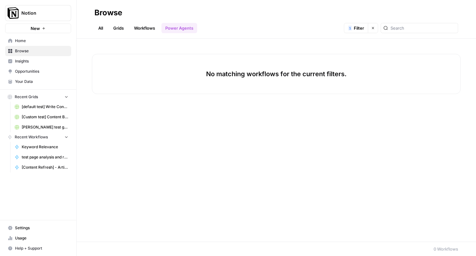
click at [286, 63] on div "No matching workflows for the current filters." at bounding box center [276, 74] width 368 height 40
click at [378, 27] on button "Clear filters" at bounding box center [373, 28] width 10 height 10
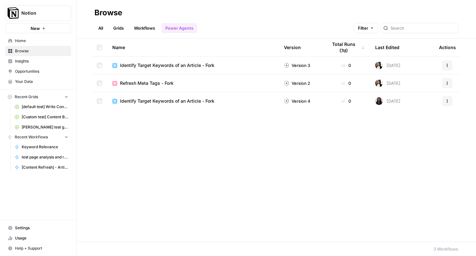
click at [324, 28] on div "All Grids Workflows Power Agents Filter" at bounding box center [275, 25] width 363 height 15
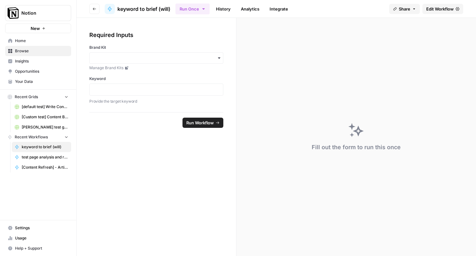
click at [455, 8] on icon at bounding box center [457, 9] width 4 height 4
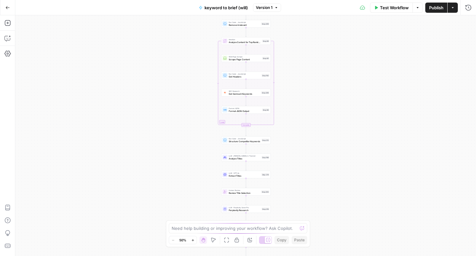
click at [313, 90] on div "Workflow Set Inputs Inputs Google Search Perform Google Search Step 51 Loop Ite…" at bounding box center [245, 135] width 460 height 241
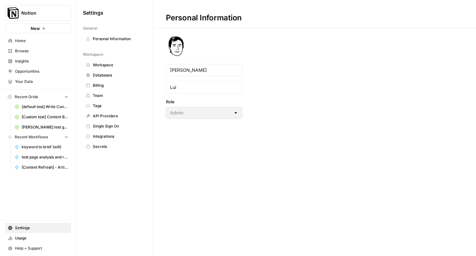
click at [105, 70] on link "Workspace" at bounding box center [114, 65] width 63 height 10
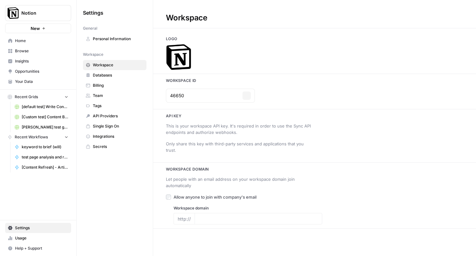
type input "[DOMAIN_NAME]"
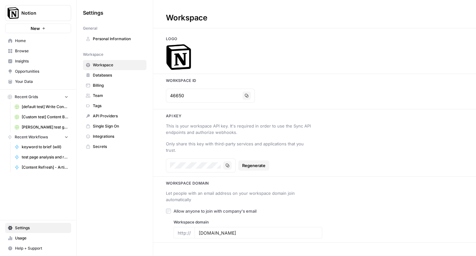
click at [103, 77] on span "Databases" at bounding box center [118, 75] width 51 height 6
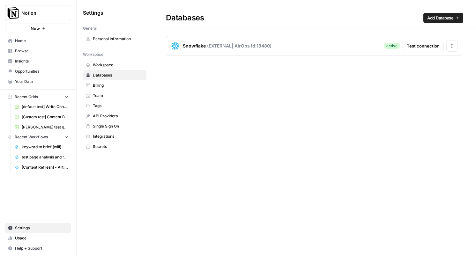
click at [100, 64] on span "Workspace" at bounding box center [118, 65] width 51 height 6
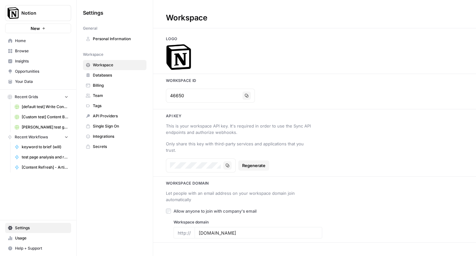
click at [100, 88] on link "Billing" at bounding box center [114, 85] width 63 height 10
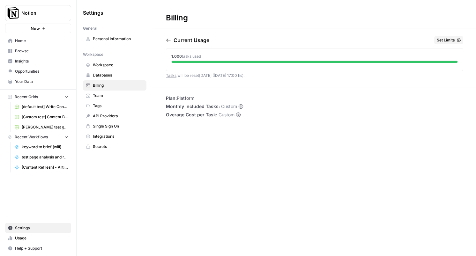
click at [35, 73] on span "Opportunities" at bounding box center [41, 72] width 53 height 6
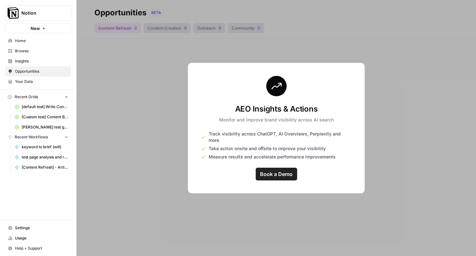
click at [33, 81] on span "Your Data" at bounding box center [41, 82] width 53 height 6
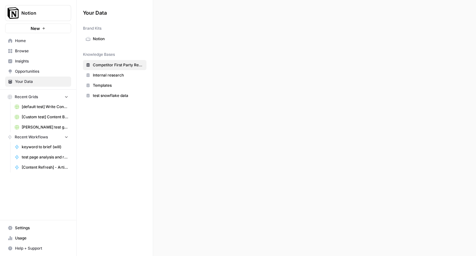
click at [33, 81] on span "Your Data" at bounding box center [41, 82] width 53 height 6
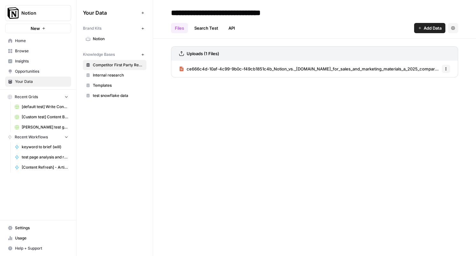
click at [112, 40] on span "Notion" at bounding box center [118, 39] width 51 height 6
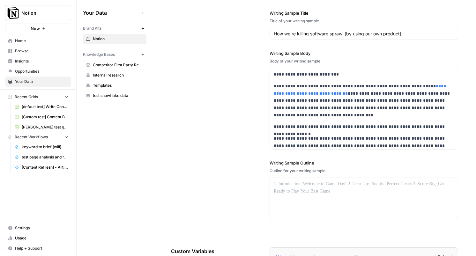
scroll to position [973, 0]
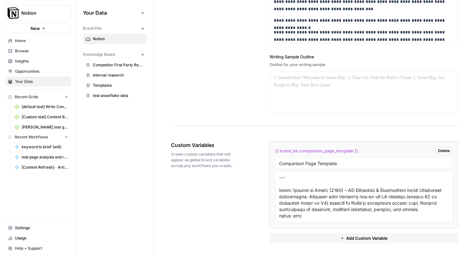
click at [299, 196] on textarea at bounding box center [363, 196] width 169 height 45
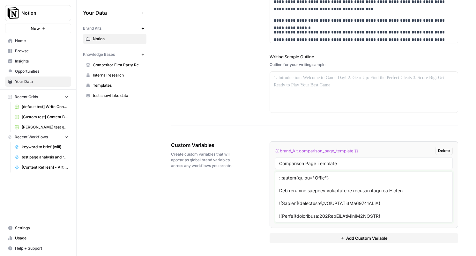
scroll to position [191, 0]
click at [229, 218] on div "Custom Variables Create custom variables that will appear as global brand varia…" at bounding box center [314, 191] width 287 height 127
